Goal: Information Seeking & Learning: Learn about a topic

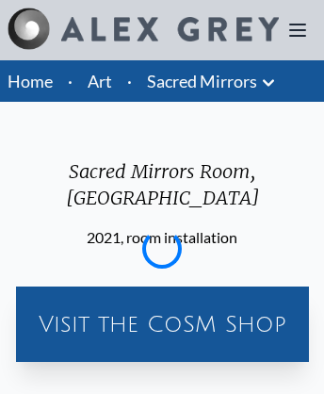
click at [298, 30] on icon at bounding box center [297, 29] width 15 height 11
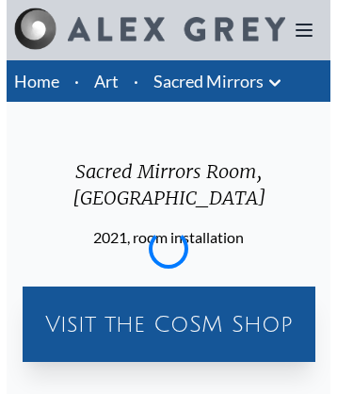
scroll to position [1277, 0]
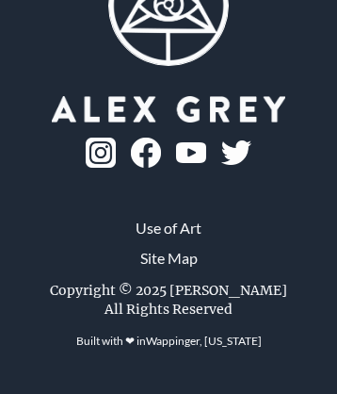
click at [161, 168] on img at bounding box center [146, 152] width 30 height 30
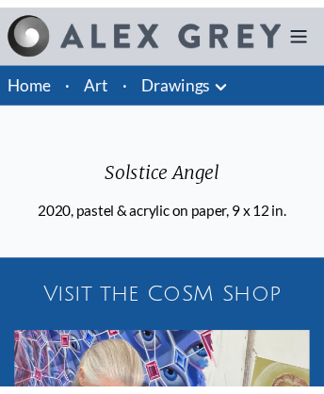
scroll to position [1346, 0]
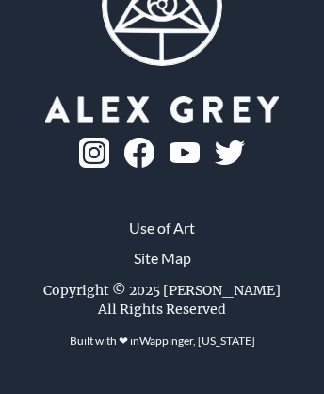
click at [197, 347] on link "Wappinger, [US_STATE]" at bounding box center [197, 340] width 116 height 14
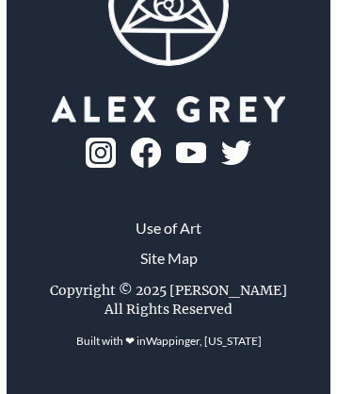
scroll to position [1511, 0]
